Goal: Task Accomplishment & Management: Manage account settings

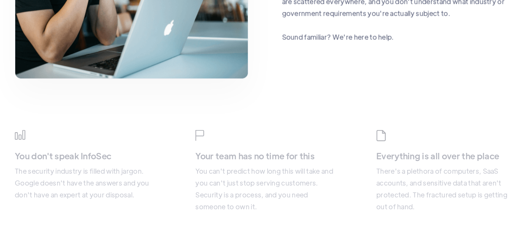
scroll to position [1020, 0]
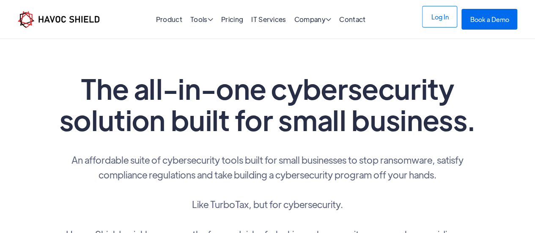
click at [442, 18] on link "Log In" at bounding box center [439, 17] width 35 height 22
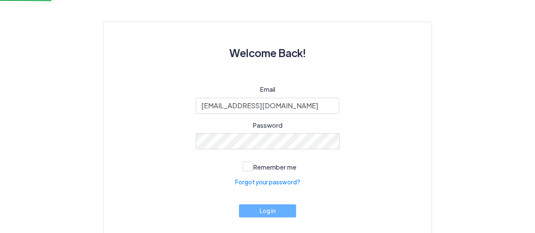
scroll to position [70, 0]
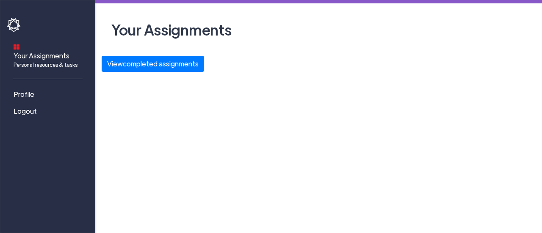
click at [251, 162] on div "Your Assignments Personal resources & tasks Profile Logout Your Assignments Vie…" at bounding box center [271, 116] width 542 height 233
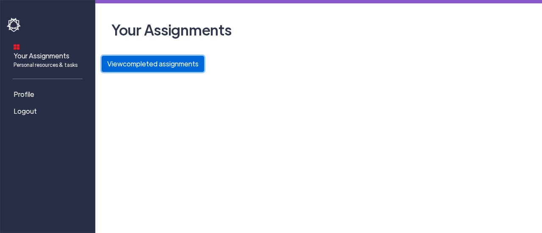
click at [159, 68] on button "View completed assignments" at bounding box center [153, 64] width 102 height 16
